Goal: Task Accomplishment & Management: Manage account settings

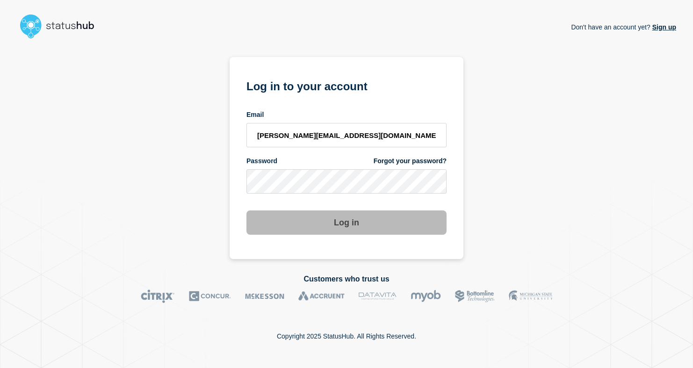
type input "[PERSON_NAME][EMAIL_ADDRESS][DOMAIN_NAME]"
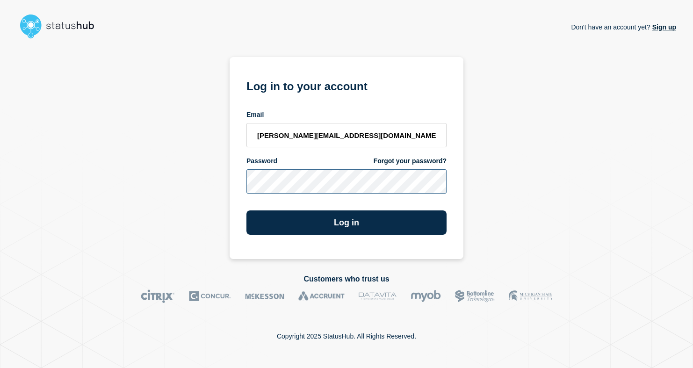
click at [246, 210] on button "Log in" at bounding box center [346, 222] width 200 height 24
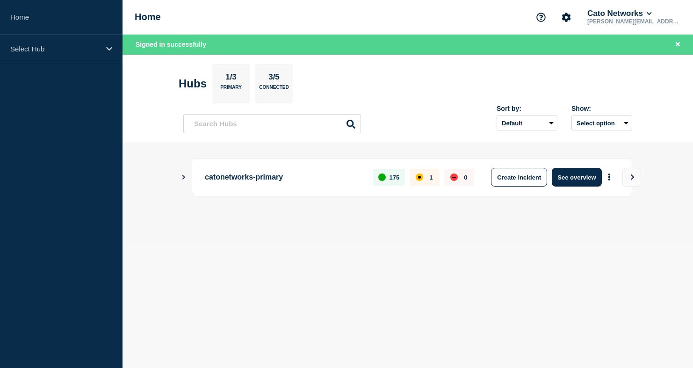
click at [184, 176] on icon "Show Connected Hubs" at bounding box center [183, 177] width 3 height 5
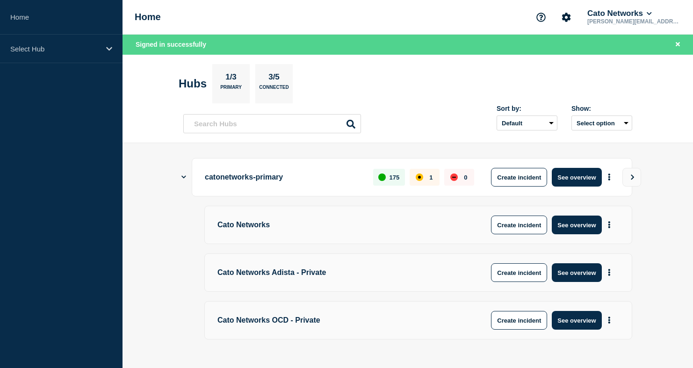
scroll to position [3, 0]
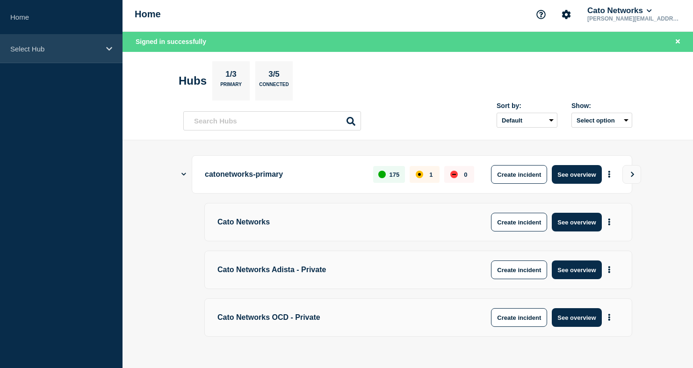
click at [104, 58] on div "Select Hub" at bounding box center [61, 49] width 123 height 29
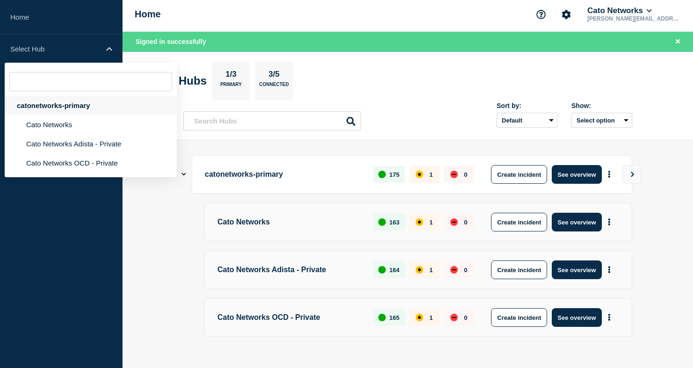
click at [89, 110] on div "catonetworks-primary" at bounding box center [91, 105] width 172 height 19
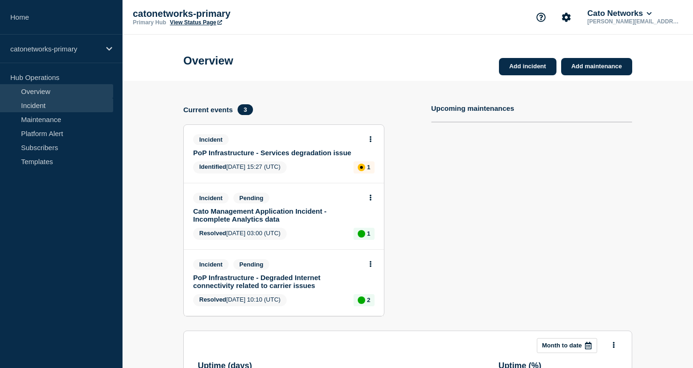
click at [59, 102] on link "Incident" at bounding box center [56, 105] width 113 height 14
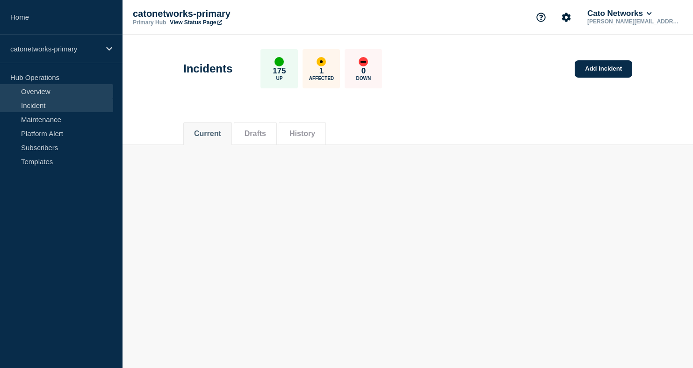
click at [67, 92] on link "Overview" at bounding box center [56, 91] width 113 height 14
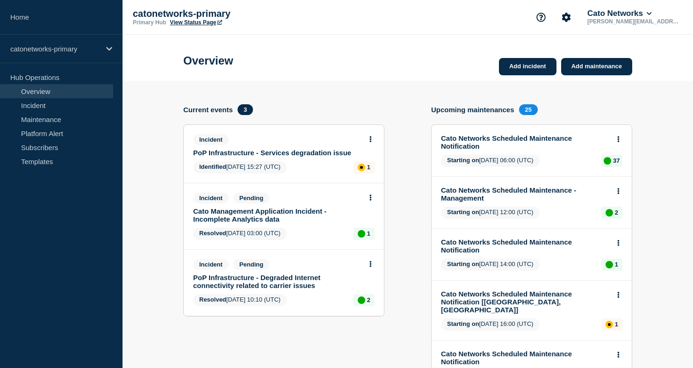
click at [74, 82] on p "Hub Operations" at bounding box center [61, 77] width 123 height 14
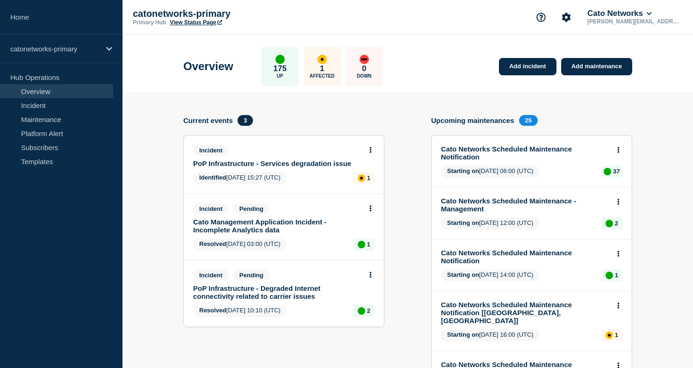
click at [62, 96] on link "Overview" at bounding box center [56, 91] width 113 height 14
click at [297, 167] on link "PoP Infrastructure - Services degradation issue" at bounding box center [277, 163] width 169 height 8
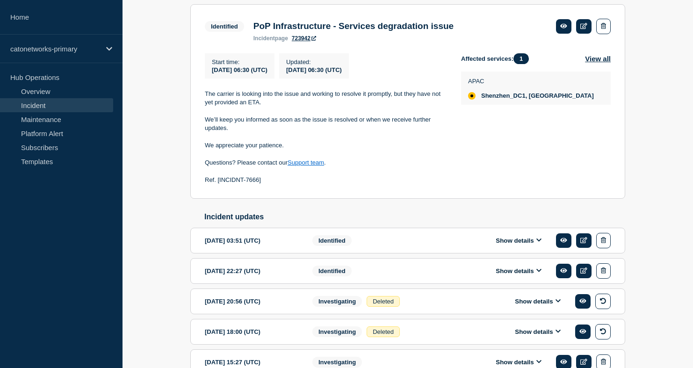
scroll to position [182, 0]
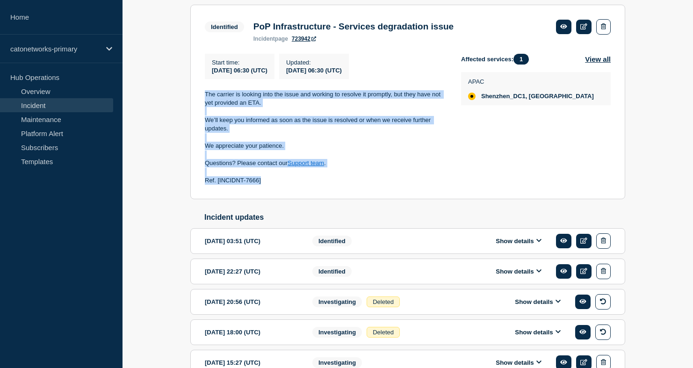
drag, startPoint x: 281, startPoint y: 188, endPoint x: 206, endPoint y: 101, distance: 114.4
click at [206, 101] on div "The carrier is looking into the issue and working to resolve it promptly, but t…" at bounding box center [325, 137] width 241 height 95
copy div "The carrier is looking into the issue and working to resolve it promptly, but t…"
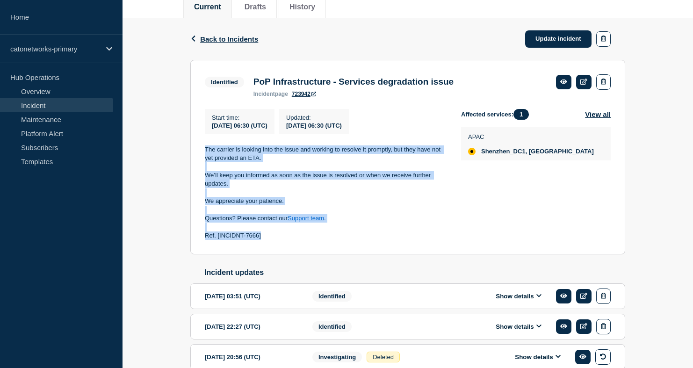
scroll to position [117, 0]
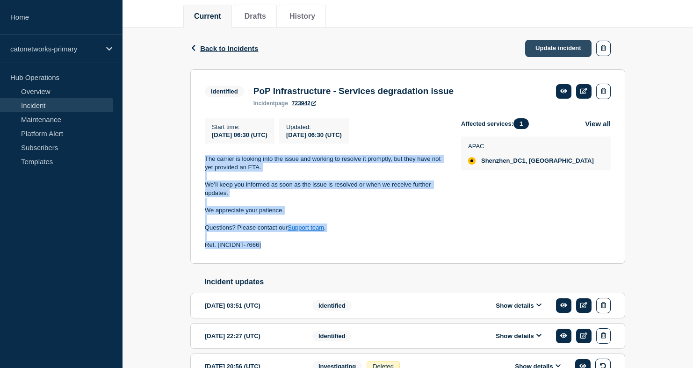
click at [567, 47] on link "Update incident" at bounding box center [558, 48] width 66 height 17
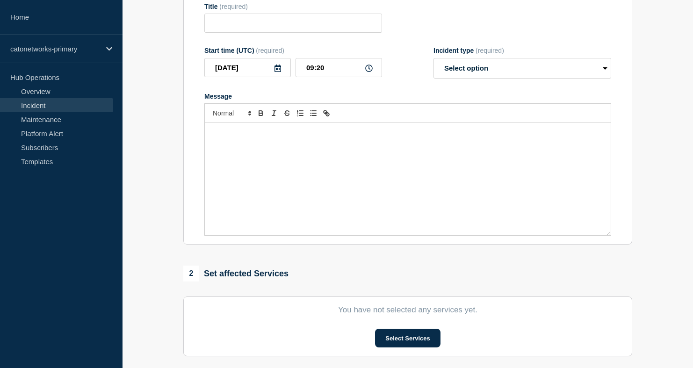
type input "PoP Infrastructure - Services degradation issue"
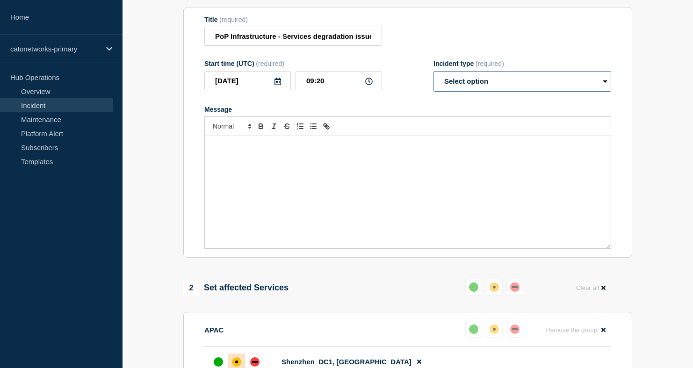
click at [473, 87] on select "Select option Investigating Identified Monitoring Resolved" at bounding box center [523, 81] width 178 height 21
select select "identified"
click at [434, 79] on select "Select option Investigating Identified Monitoring Resolved" at bounding box center [523, 81] width 178 height 21
click at [413, 150] on p "Message" at bounding box center [408, 146] width 392 height 8
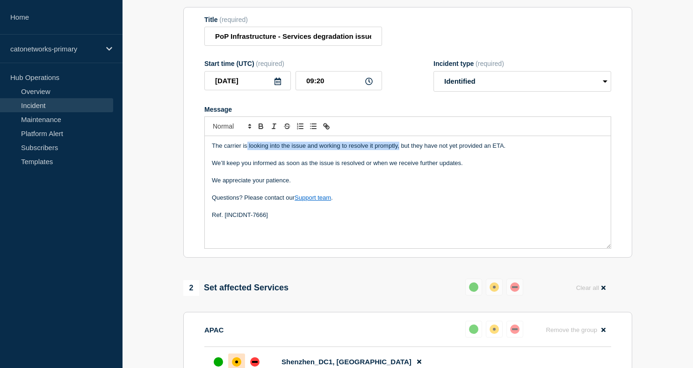
drag, startPoint x: 398, startPoint y: 158, endPoint x: 248, endPoint y: 156, distance: 150.6
click at [248, 150] on p "The carrier is looking into the issue and working to resolve it promptly, but t…" at bounding box center [408, 146] width 392 height 8
click at [295, 219] on p "Ref. [INCIDNT-7666]" at bounding box center [408, 215] width 392 height 8
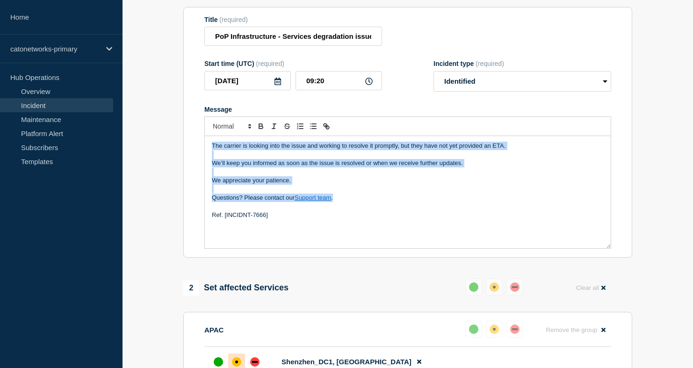
drag, startPoint x: 341, startPoint y: 212, endPoint x: 210, endPoint y: 148, distance: 146.6
click at [210, 148] on div "The carrier is looking into the issue and working to resolve it promptly, but t…" at bounding box center [408, 192] width 406 height 112
copy div "The carrier is looking into the issue and working to resolve it promptly, but t…"
click at [343, 176] on p "Message" at bounding box center [408, 172] width 392 height 8
drag, startPoint x: 474, startPoint y: 180, endPoint x: 189, endPoint y: 149, distance: 286.9
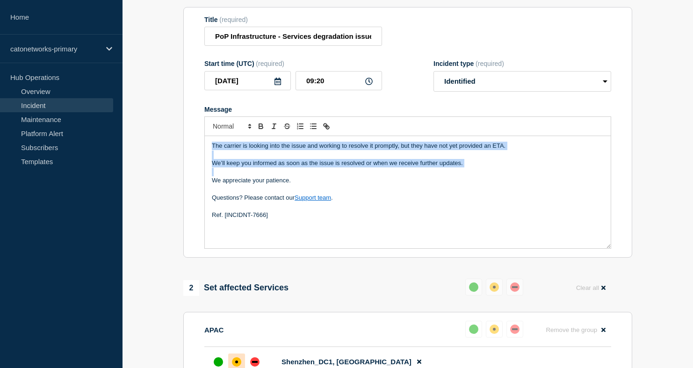
click at [189, 149] on section "Title (required) PoP Infrastructure - Services degradation issue Start time (UT…" at bounding box center [407, 132] width 449 height 251
copy div "The carrier is looking into the issue and working to resolve it promptly, but t…"
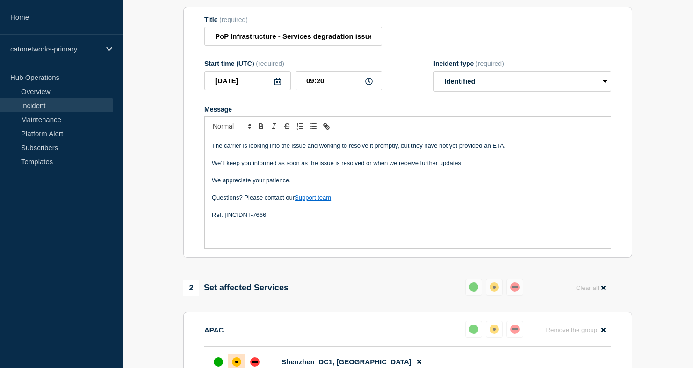
drag, startPoint x: 313, startPoint y: 185, endPoint x: 352, endPoint y: 181, distance: 39.0
click at [315, 176] on p "Message" at bounding box center [408, 172] width 392 height 8
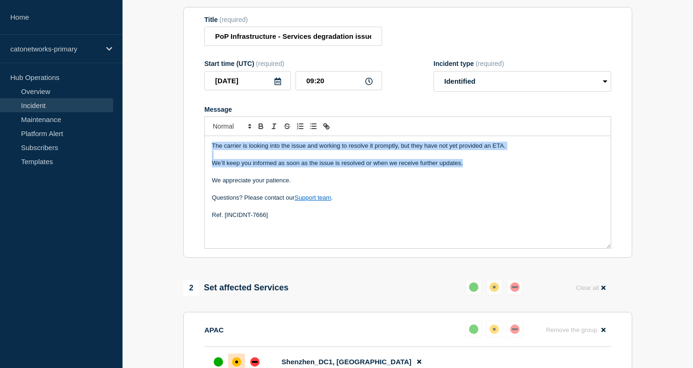
drag, startPoint x: 467, startPoint y: 177, endPoint x: 189, endPoint y: 151, distance: 279.4
click at [189, 151] on section "Title (required) PoP Infrastructure - Services degradation issue Start time (UT…" at bounding box center [407, 132] width 449 height 251
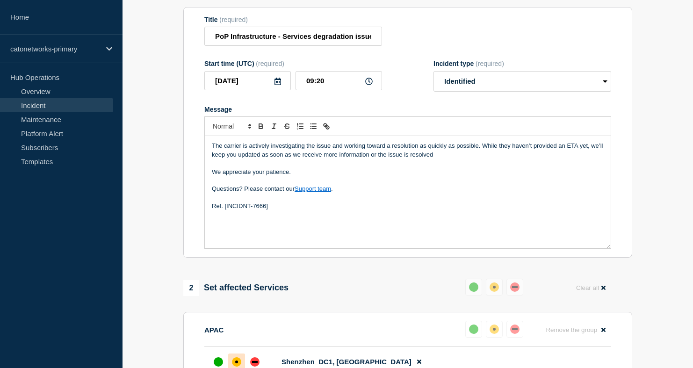
click at [484, 156] on p "The carrier is actively investigating the issue and working toward a resolution…" at bounding box center [408, 150] width 392 height 17
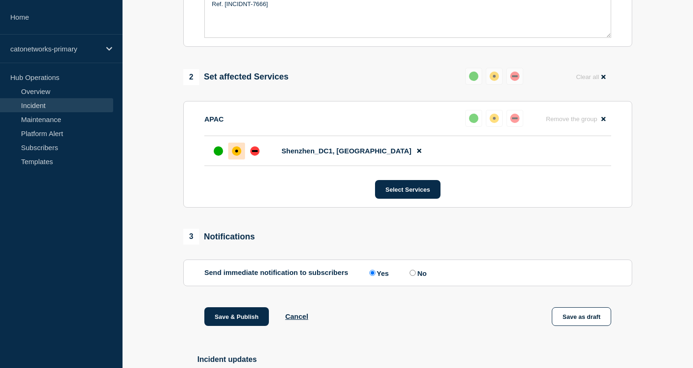
scroll to position [340, 0]
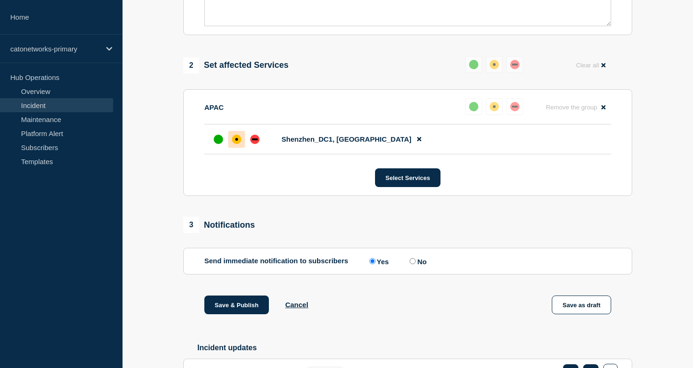
click at [411, 264] on input "No" at bounding box center [413, 261] width 6 height 6
radio input "true"
radio input "false"
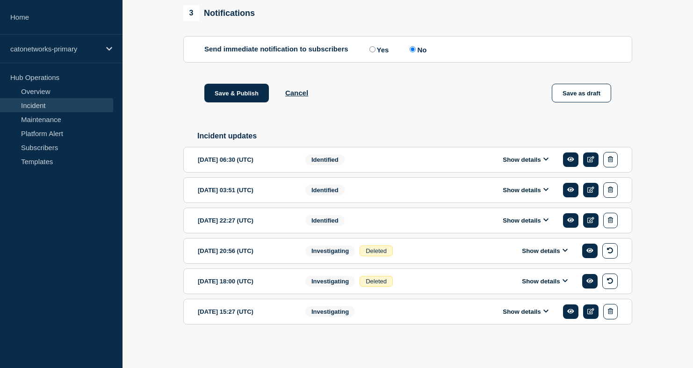
scroll to position [578, 0]
click at [225, 89] on button "Save & Publish" at bounding box center [236, 93] width 65 height 19
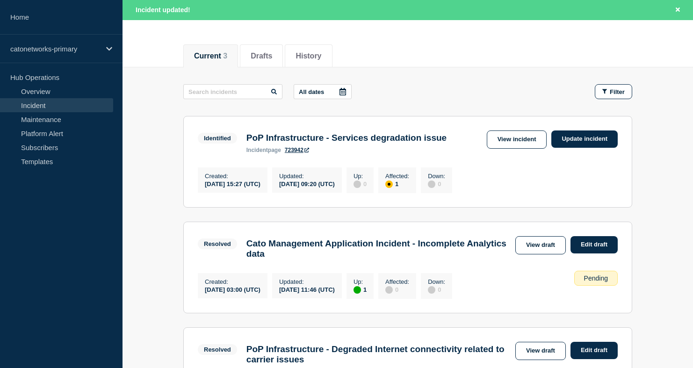
scroll to position [87, 0]
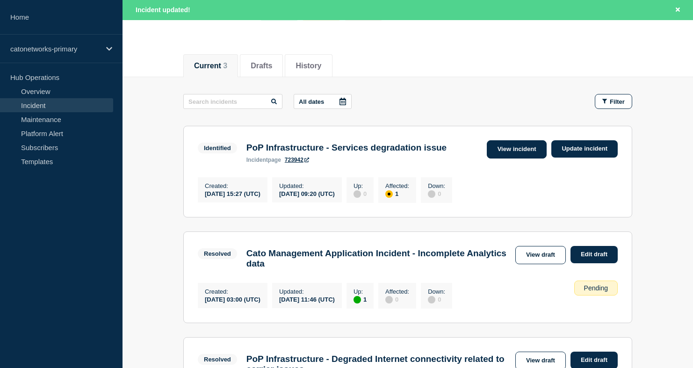
click at [530, 154] on link "View incident" at bounding box center [517, 149] width 60 height 18
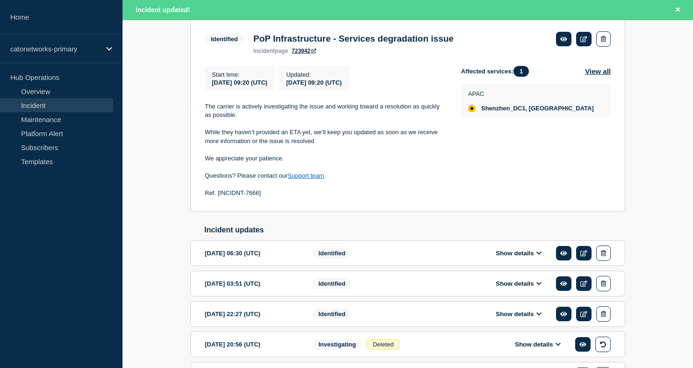
scroll to position [211, 0]
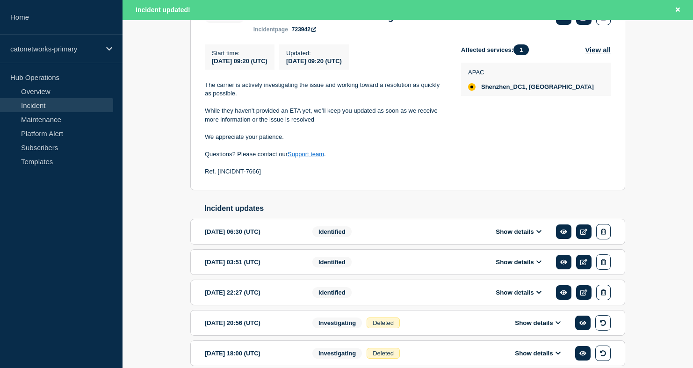
click at [80, 108] on link "Incident" at bounding box center [56, 105] width 113 height 14
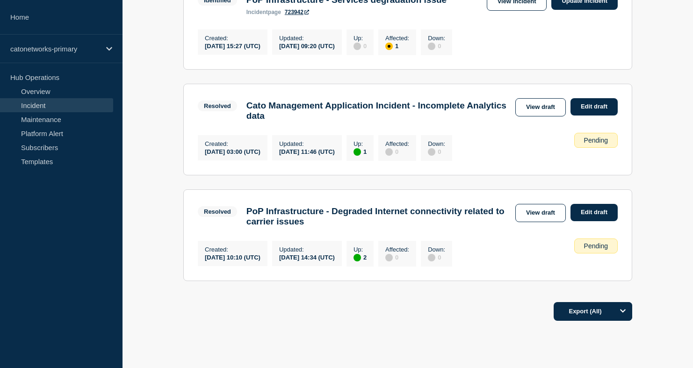
scroll to position [216, 0]
click at [396, 113] on h3 "Cato Management Application Incident - Incomplete Analytics data" at bounding box center [378, 110] width 264 height 21
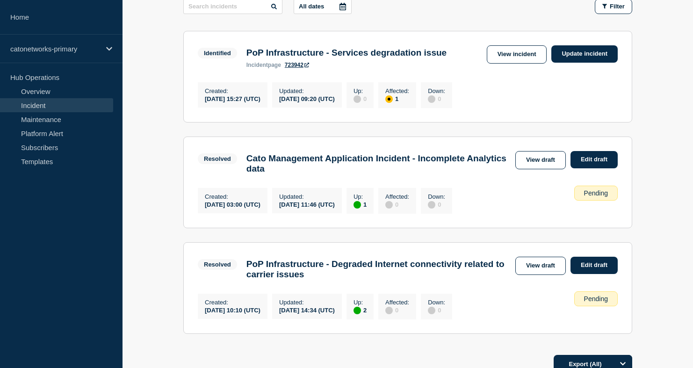
scroll to position [110, 0]
